Goal: Task Accomplishment & Management: Complete application form

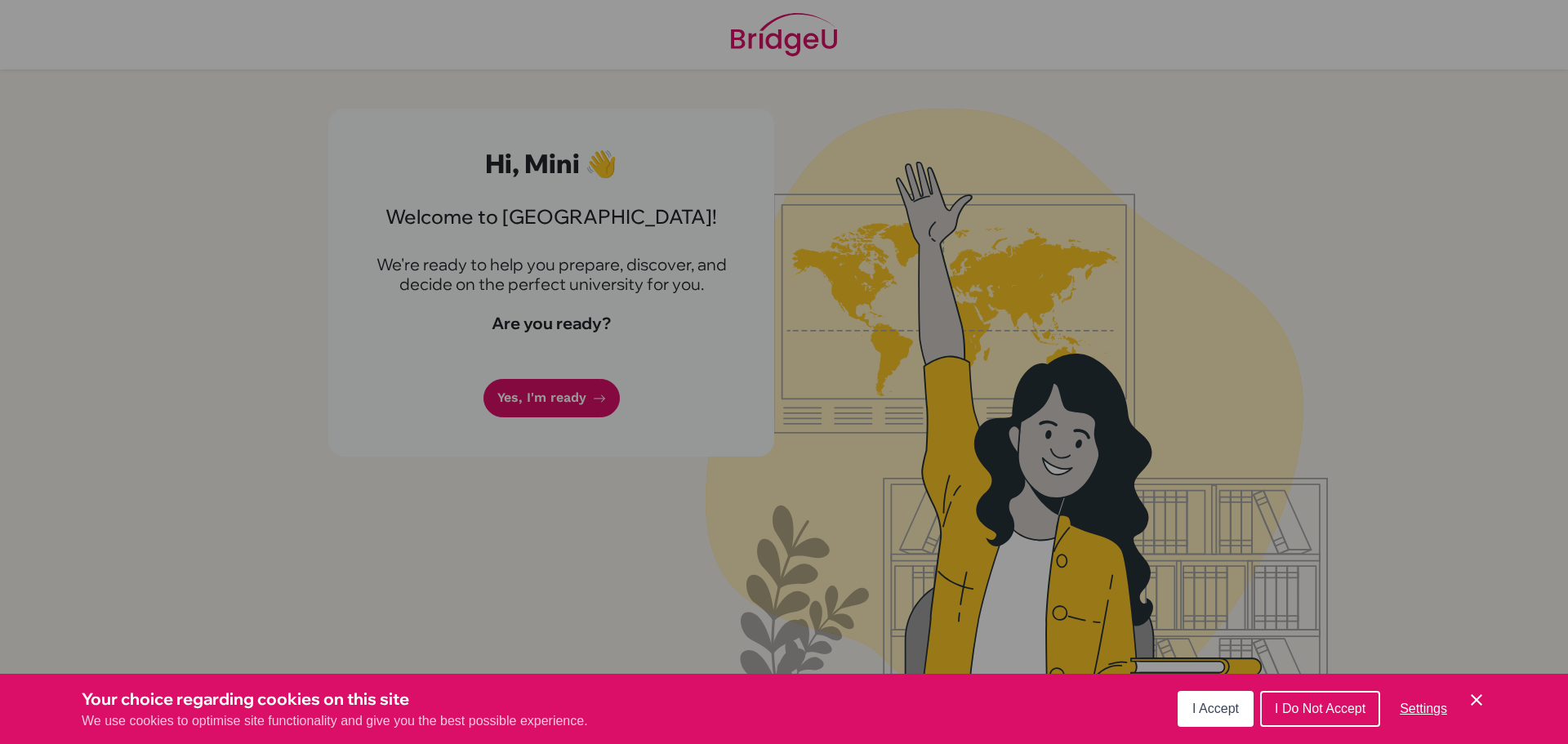
click at [1206, 714] on span "I Accept" at bounding box center [1215, 709] width 46 height 14
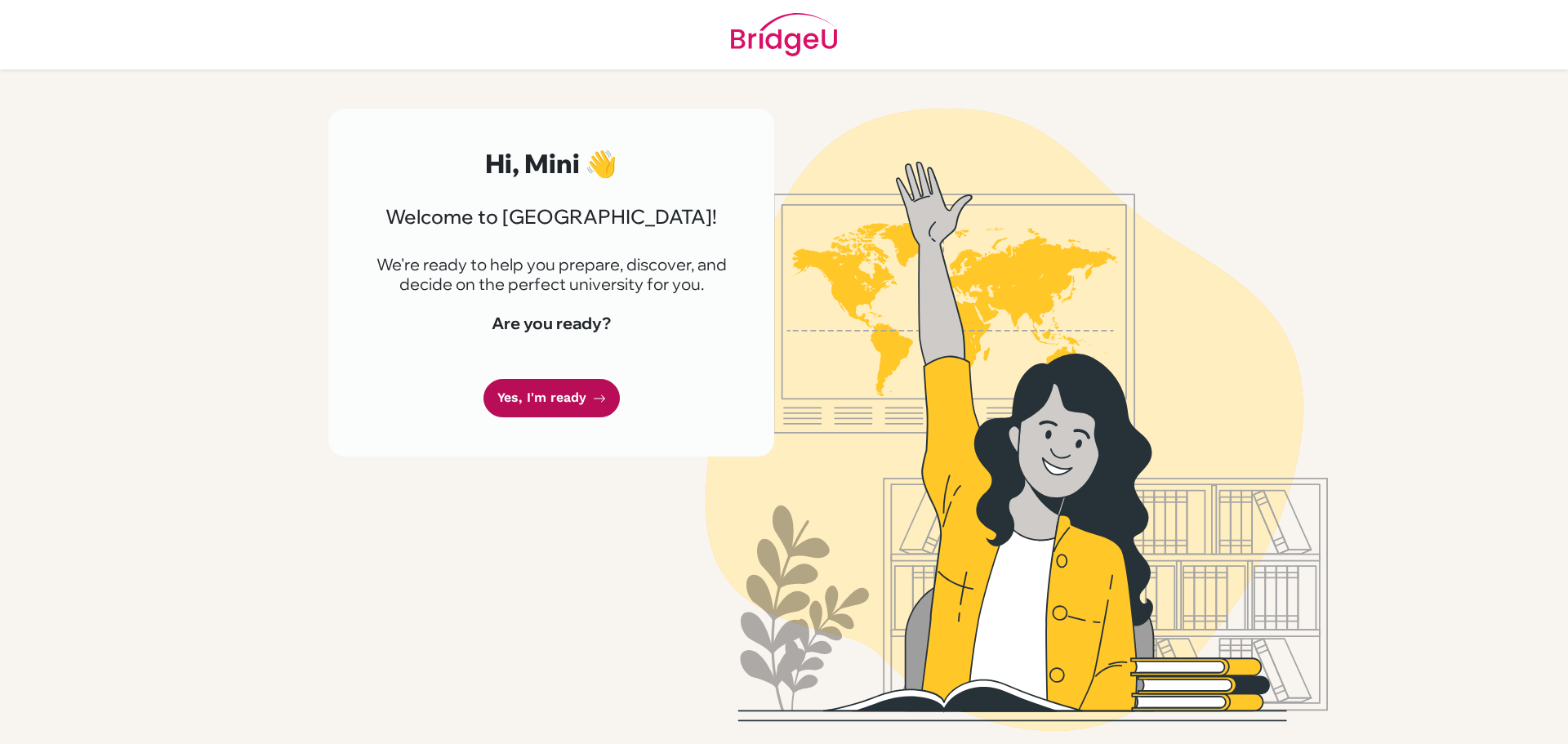
click at [517, 385] on link "Yes, I'm ready" at bounding box center [552, 398] width 137 height 38
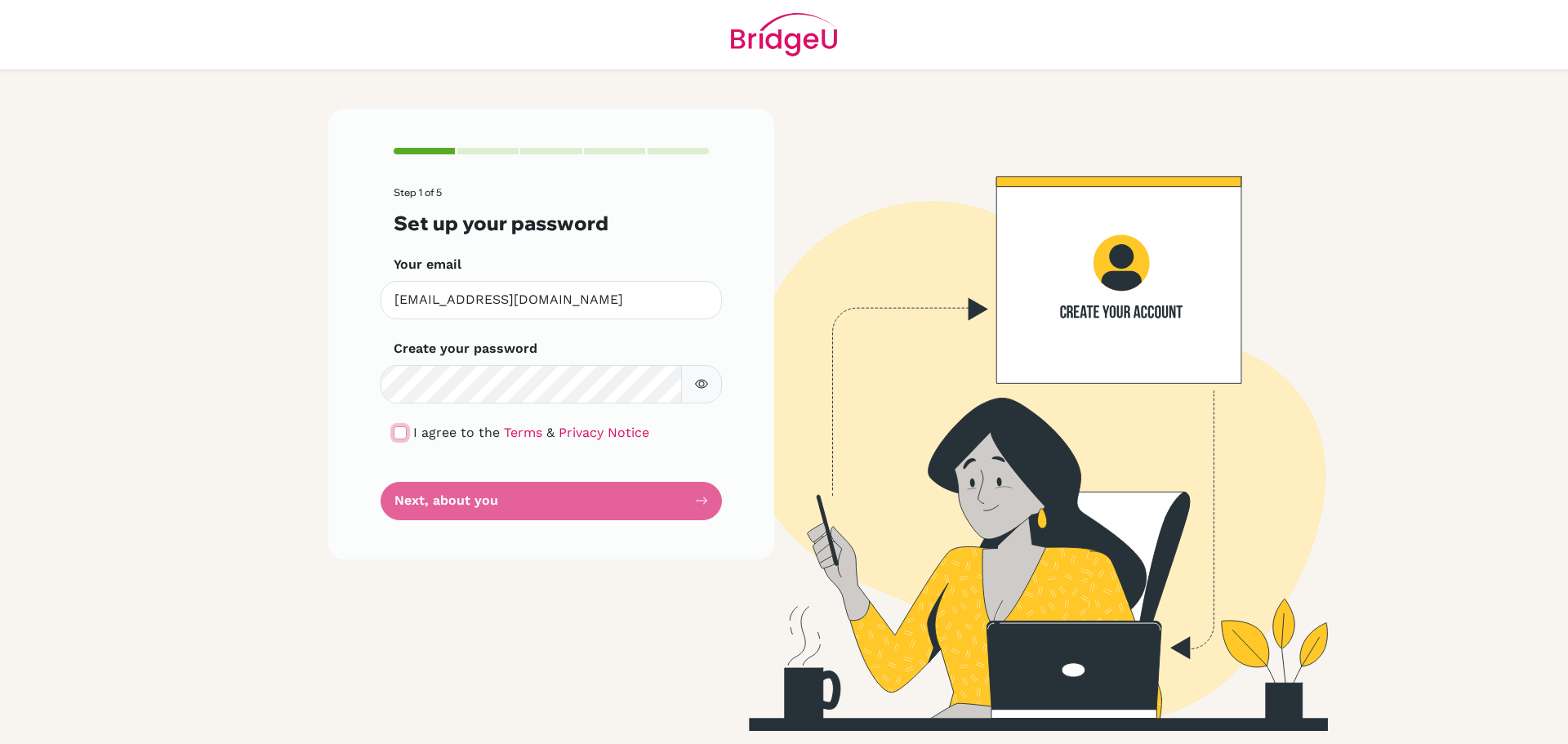
click at [401, 437] on input "checkbox" at bounding box center [400, 433] width 13 height 13
checkbox input "true"
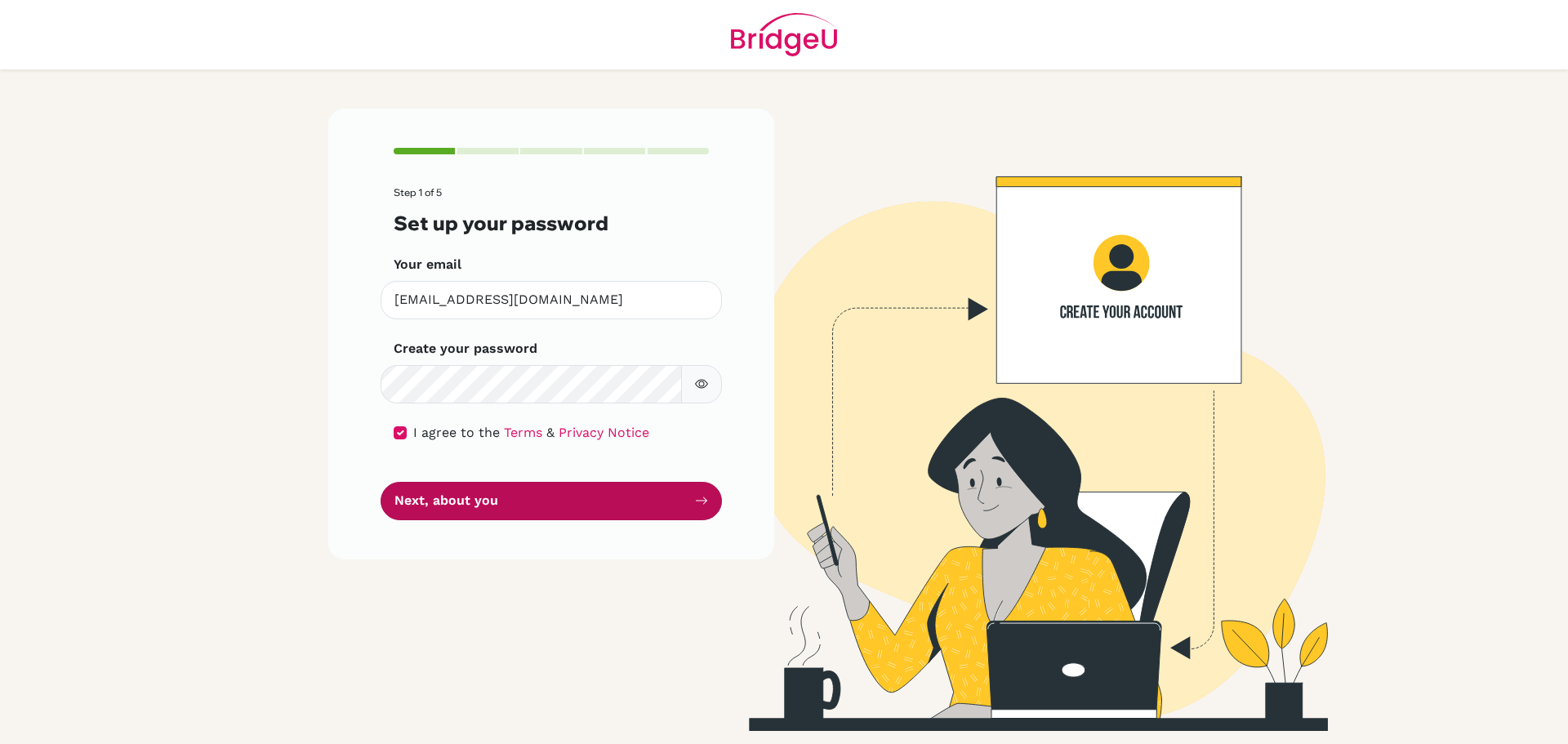
click at [434, 498] on button "Next, about you" at bounding box center [551, 500] width 341 height 38
